Goal: Information Seeking & Learning: Learn about a topic

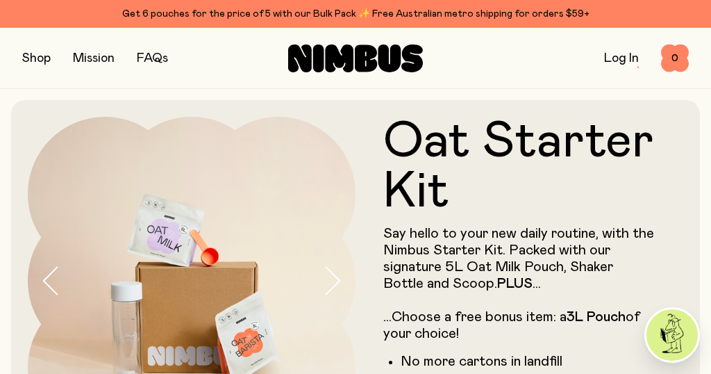
click at [40, 58] on button "button" at bounding box center [36, 58] width 28 height 19
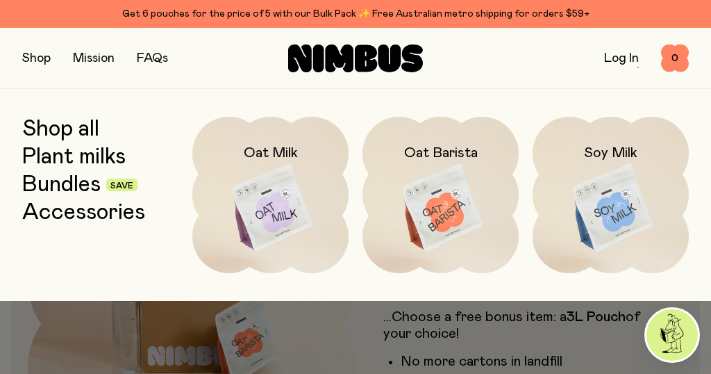
click at [629, 209] on img at bounding box center [611, 208] width 156 height 183
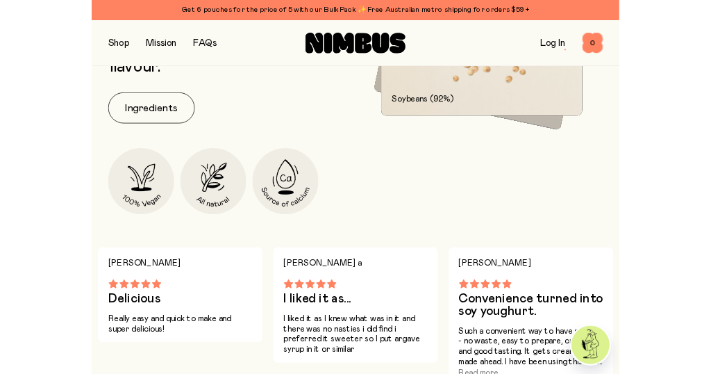
scroll to position [764, 0]
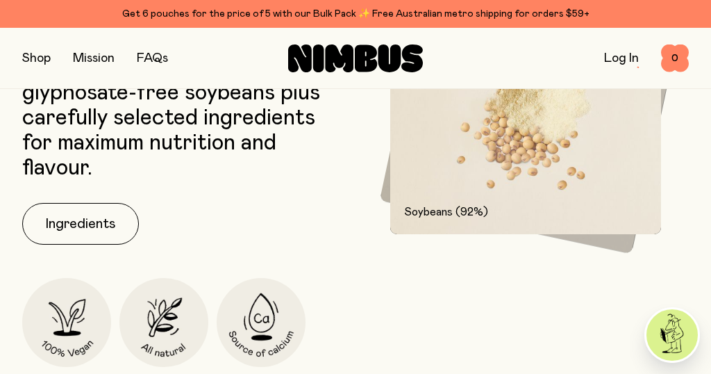
click at [104, 221] on button "Ingredients" at bounding box center [80, 224] width 117 height 42
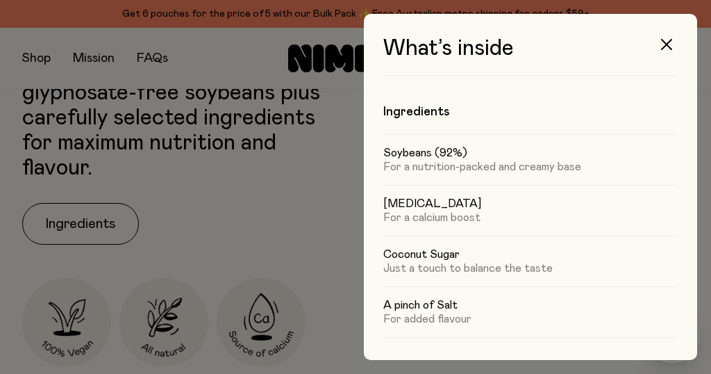
scroll to position [0, 0]
click at [667, 47] on icon "button" at bounding box center [666, 44] width 11 height 11
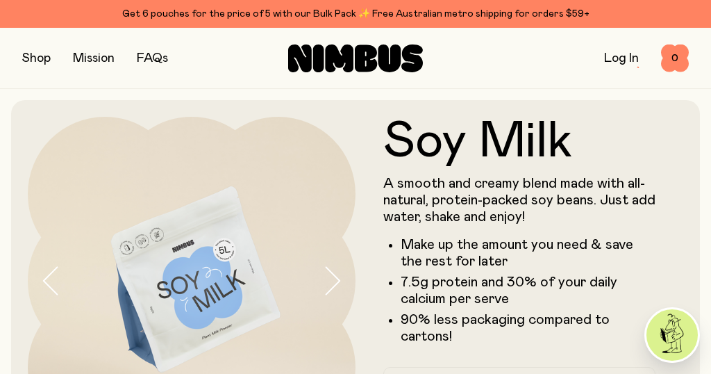
click at [167, 56] on link "FAQs" at bounding box center [152, 58] width 31 height 12
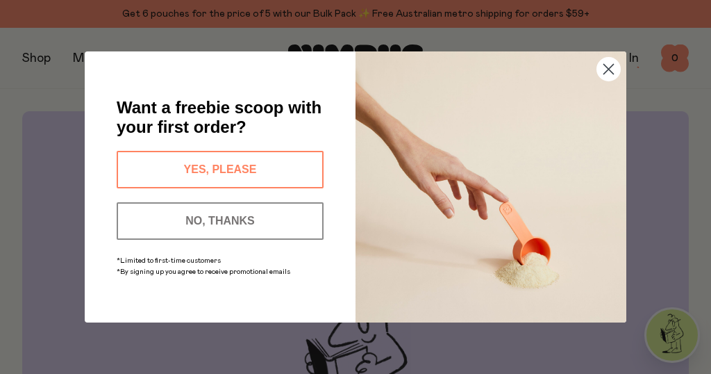
click at [611, 62] on circle "Close dialog" at bounding box center [608, 69] width 23 height 23
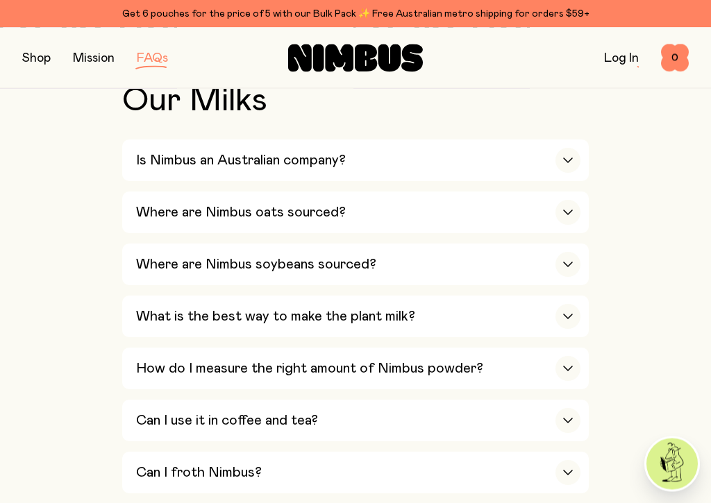
scroll to position [492, 0]
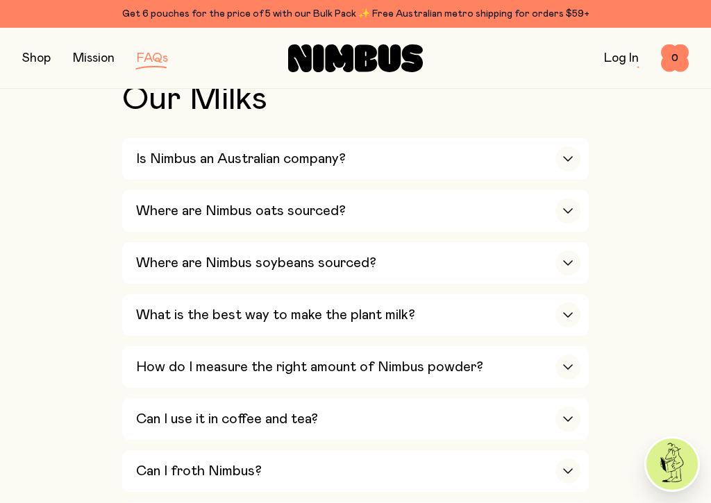
click at [573, 251] on div "button" at bounding box center [567, 263] width 25 height 25
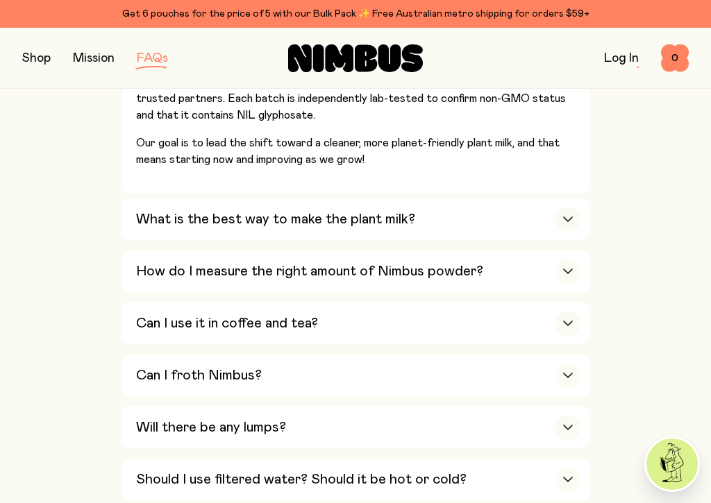
scroll to position [814, 0]
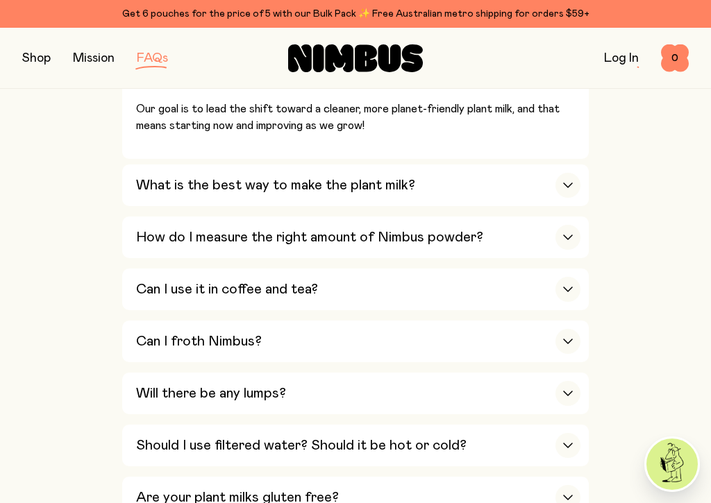
click at [573, 174] on div "button" at bounding box center [567, 185] width 25 height 25
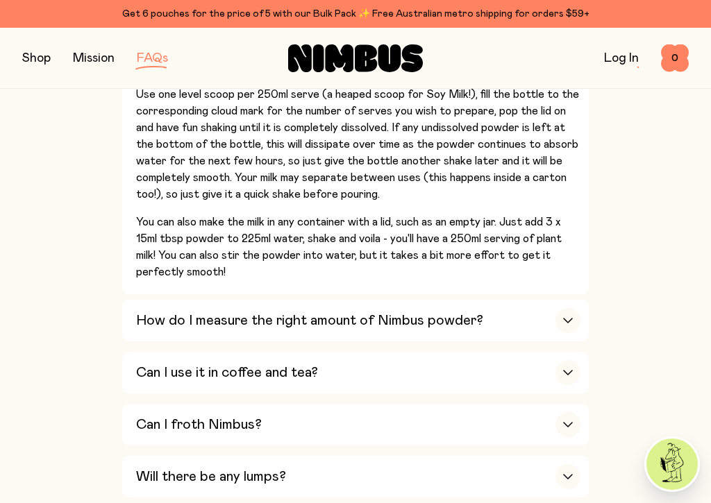
scroll to position [791, 0]
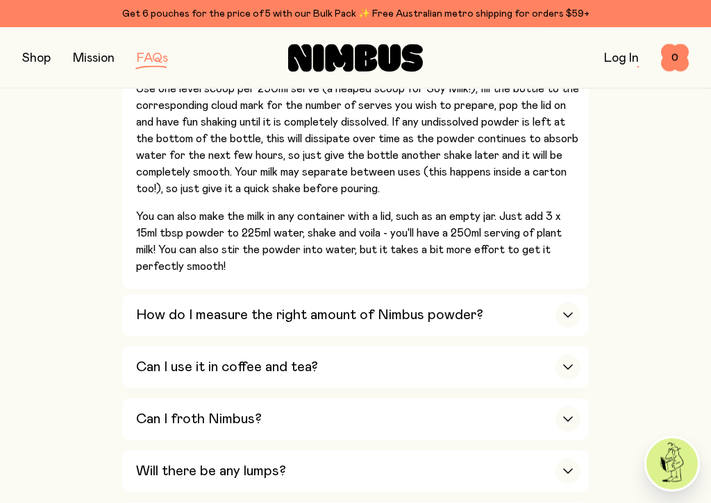
click at [572, 366] on icon "button" at bounding box center [568, 368] width 8 height 4
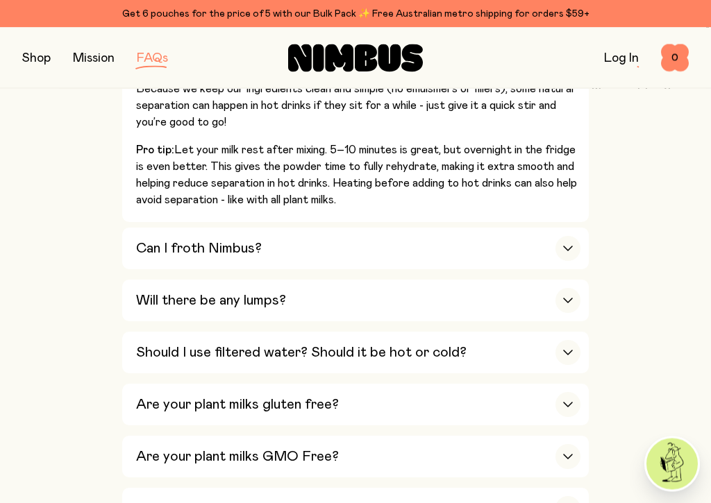
scroll to position [968, 0]
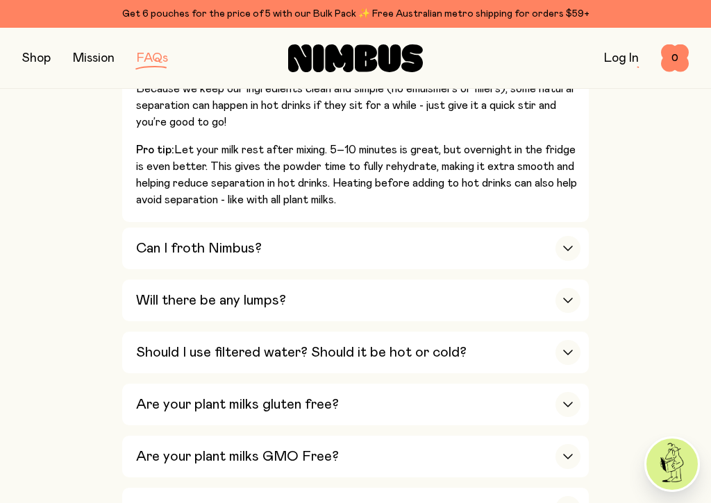
click at [567, 246] on icon "button" at bounding box center [567, 249] width 11 height 6
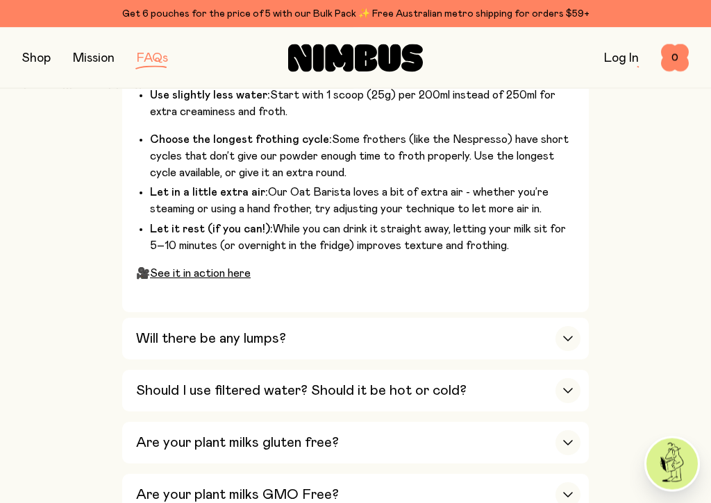
scroll to position [1075, 0]
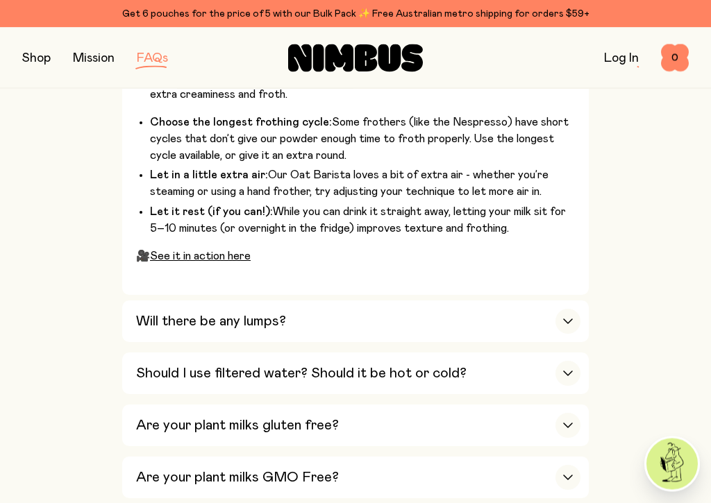
click at [575, 310] on div "button" at bounding box center [567, 322] width 25 height 25
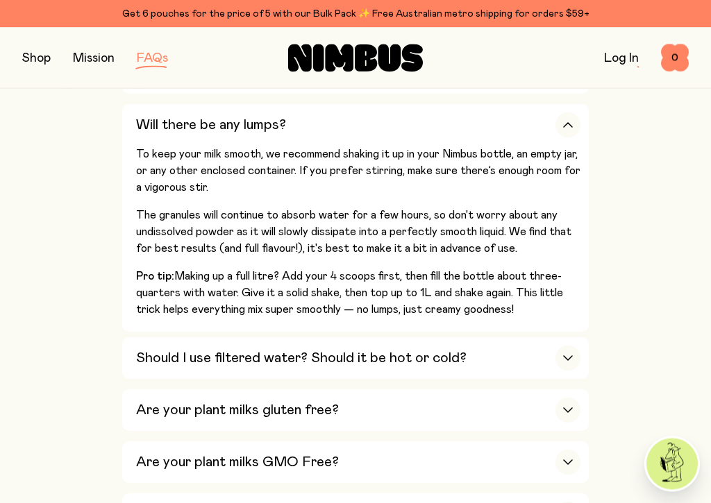
scroll to position [891, 0]
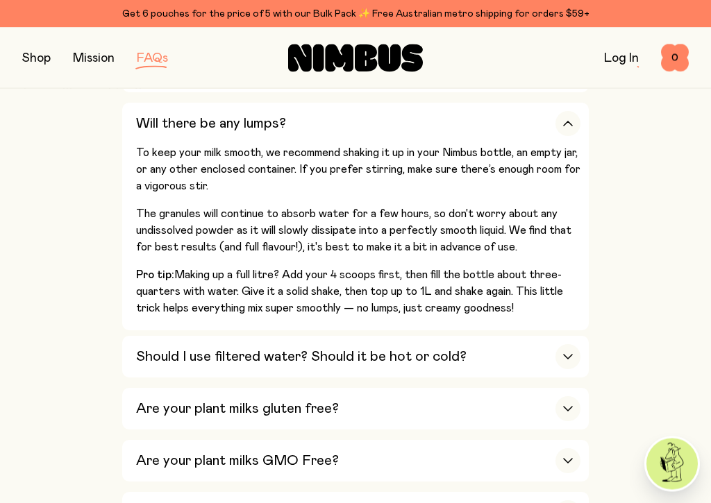
click at [567, 345] on div "button" at bounding box center [567, 357] width 25 height 25
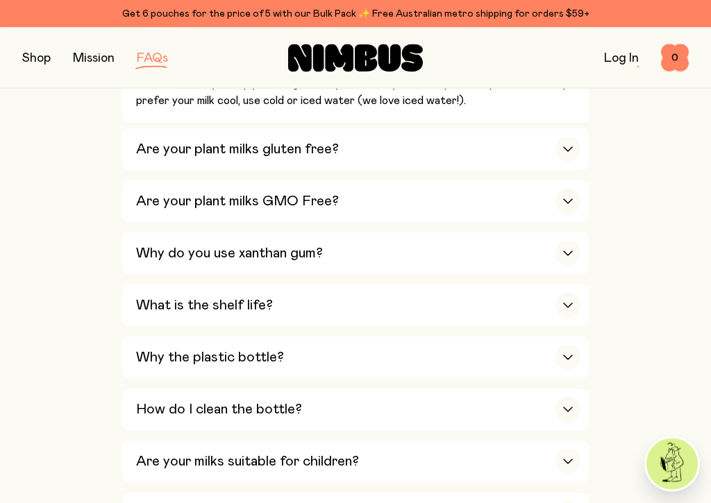
scroll to position [1013, 0]
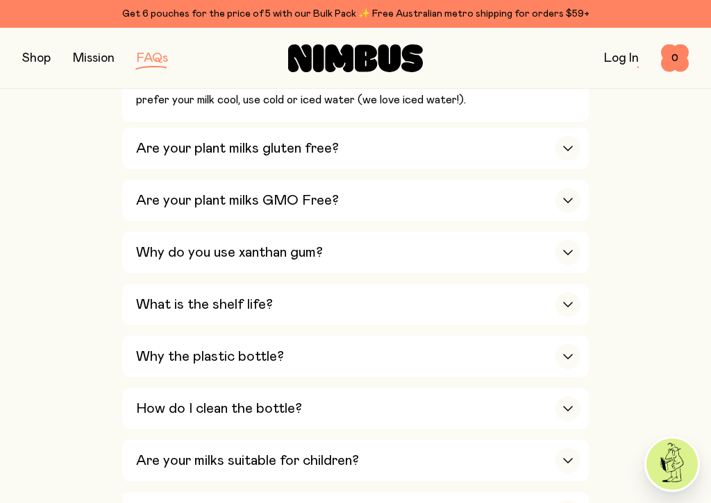
click at [575, 292] on div "button" at bounding box center [567, 304] width 25 height 25
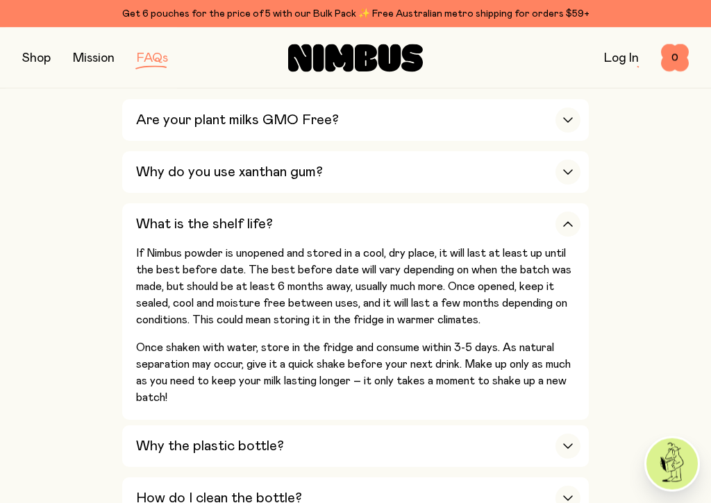
scroll to position [1057, 0]
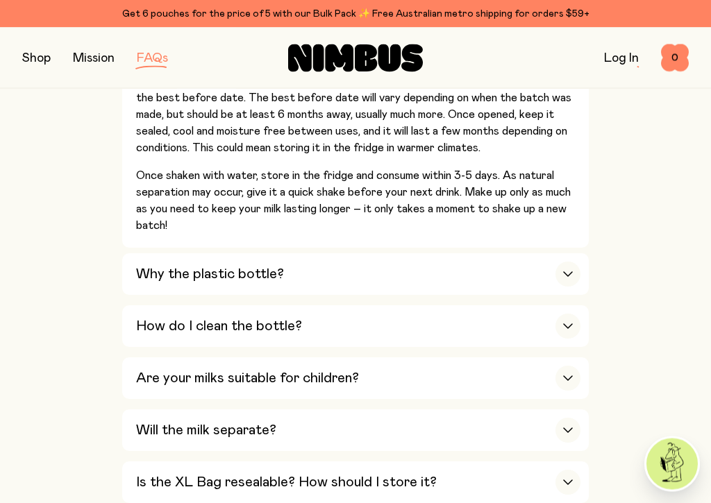
click at [567, 272] on icon "button" at bounding box center [567, 275] width 11 height 6
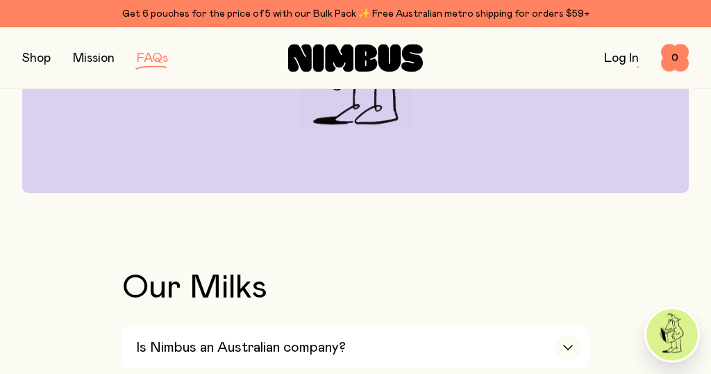
scroll to position [0, 0]
